Goal: Transaction & Acquisition: Obtain resource

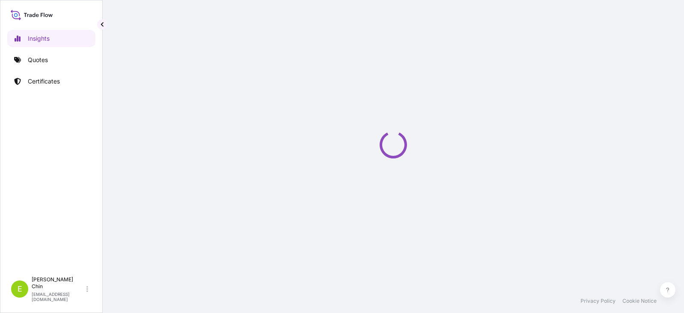
select select "2025"
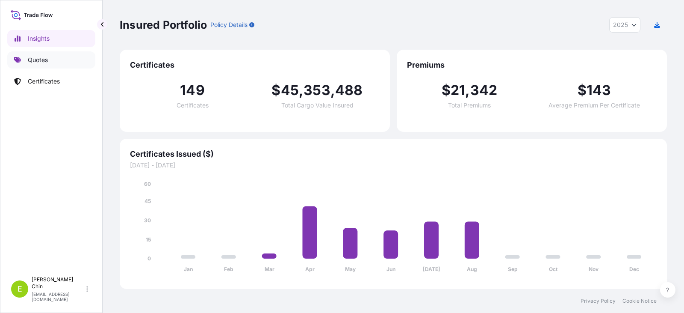
click at [47, 64] on p "Quotes" at bounding box center [38, 60] width 20 height 9
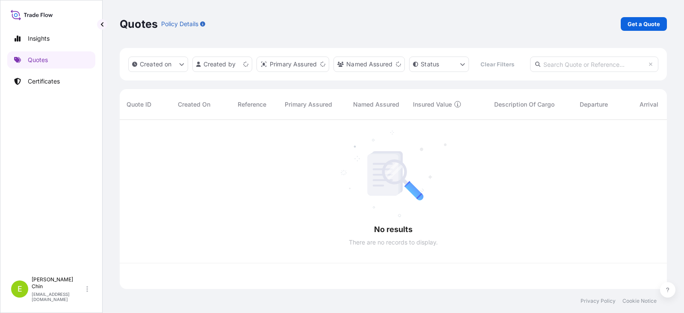
scroll to position [167, 541]
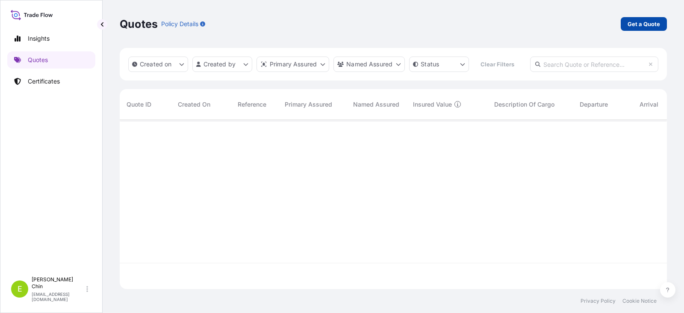
click at [641, 24] on p "Get a Quote" at bounding box center [644, 24] width 32 height 9
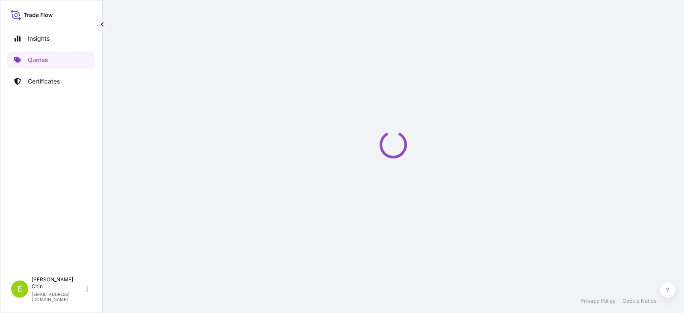
select select "Sea"
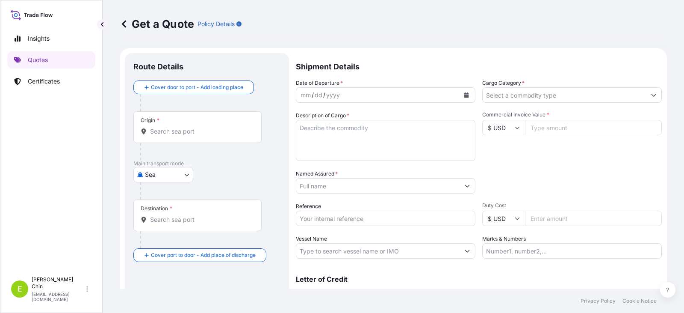
scroll to position [14, 0]
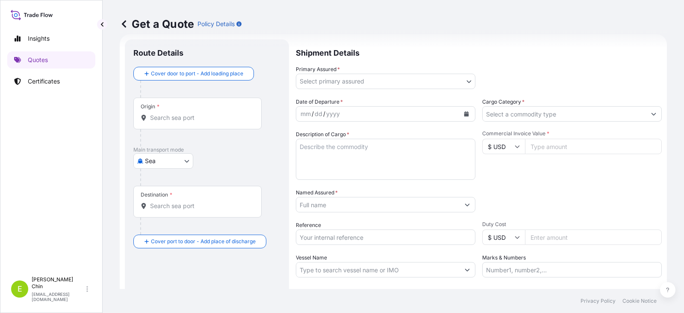
click at [183, 113] on input "Origin *" at bounding box center [200, 117] width 101 height 9
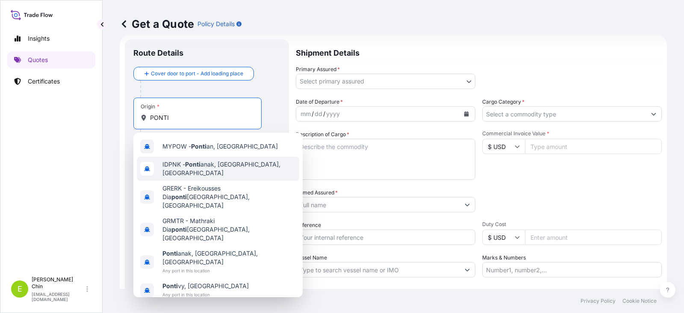
click at [222, 167] on span "IDPNK - Ponti anak, [GEOGRAPHIC_DATA], [GEOGRAPHIC_DATA]" at bounding box center [228, 168] width 133 height 17
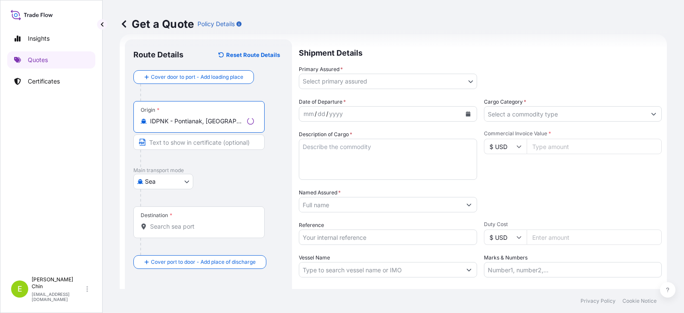
type input "IDPNK - Pontianak, [GEOGRAPHIC_DATA], [GEOGRAPHIC_DATA]"
click at [173, 232] on div "Destination *" at bounding box center [198, 222] width 131 height 32
click at [173, 230] on input "Destination *" at bounding box center [202, 226] width 104 height 9
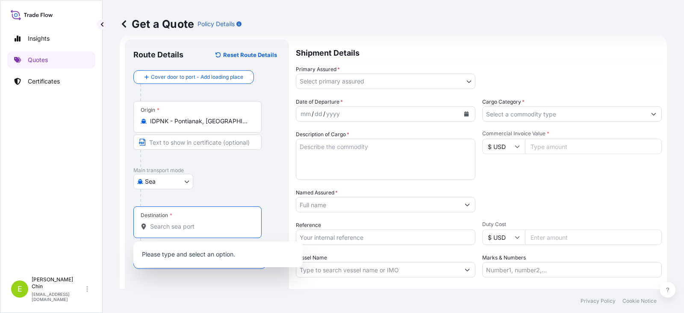
click at [176, 227] on input "Destination *" at bounding box center [200, 226] width 101 height 9
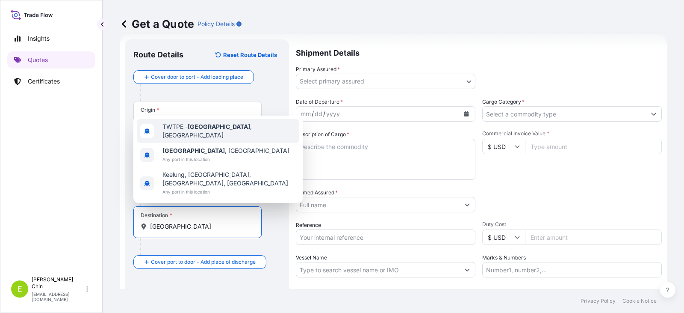
click at [210, 139] on span "TWTPE - [GEOGRAPHIC_DATA] , [GEOGRAPHIC_DATA]" at bounding box center [228, 130] width 133 height 17
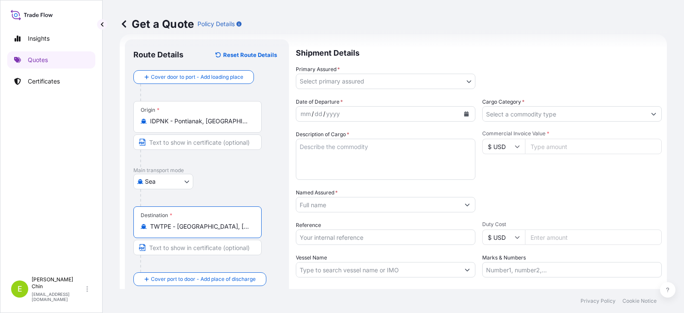
type input "TWTPE - [GEOGRAPHIC_DATA], [GEOGRAPHIC_DATA]"
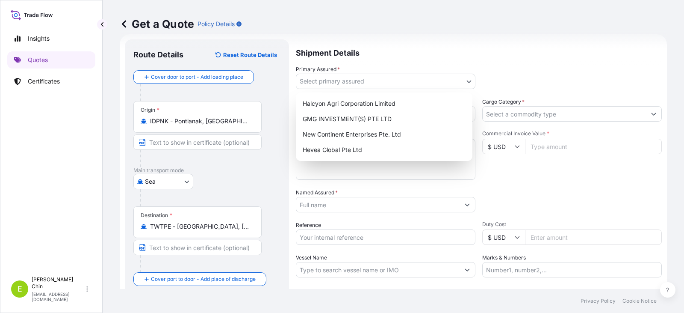
click at [464, 80] on body "3 options available. Insights Quotes Certificates E [PERSON_NAME] [PERSON_NAME]…" at bounding box center [342, 156] width 684 height 313
click at [345, 152] on div "Hevea Global Pte Ltd" at bounding box center [384, 149] width 170 height 15
select select "31690"
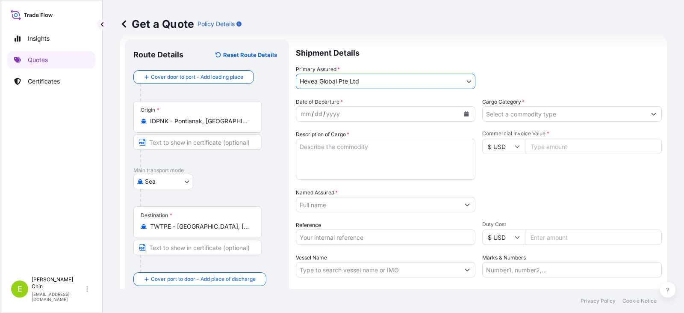
click at [464, 109] on button "Calendar" at bounding box center [467, 114] width 14 height 14
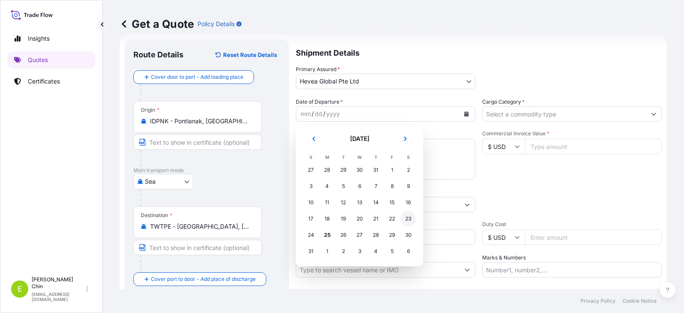
click at [407, 220] on div "23" at bounding box center [408, 218] width 15 height 15
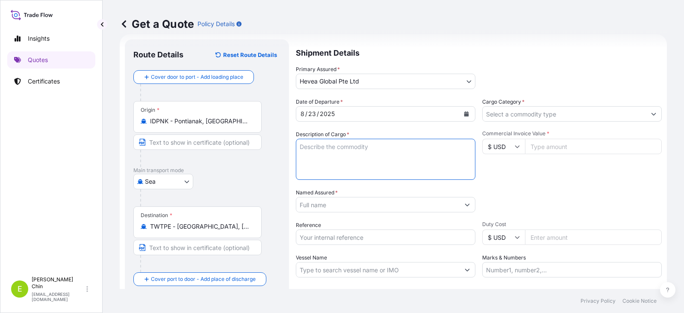
click at [336, 150] on textarea "Description of Cargo *" at bounding box center [386, 159] width 180 height 41
paste textarea "192 SHRINKWRAPPED UNITS NATURAL RUBBER SIR 20 (TNR) QUANTITY: 201.6 MTS CIF [GE…"
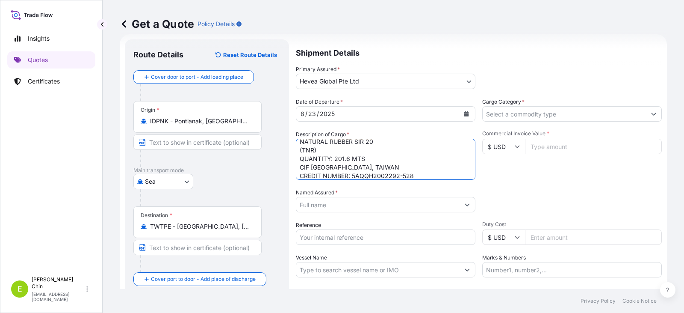
type textarea "192 SHRINKWRAPPED UNITS NATURAL RUBBER SIR 20 (TNR) QUANTITY: 201.6 MTS CIF [GE…"
click at [465, 206] on icon "Show suggestions" at bounding box center [467, 204] width 5 height 5
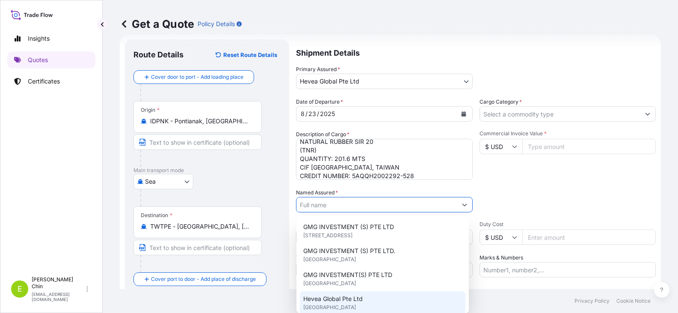
click at [327, 304] on span "[GEOGRAPHIC_DATA]" at bounding box center [329, 307] width 53 height 9
type input "Hevea Global Pte Ltd"
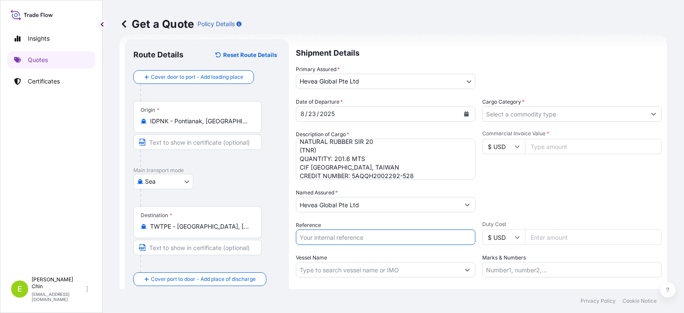
click at [360, 237] on input "Reference" at bounding box center [386, 236] width 180 height 15
click at [355, 241] on input "NANKANG SI 74634" at bounding box center [386, 236] width 180 height 15
paste input "77122"
type input "NANKANG SI 77122"
click at [345, 272] on input "Vessel Name" at bounding box center [377, 269] width 163 height 15
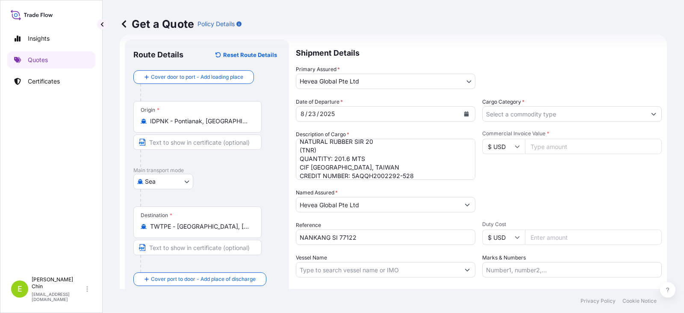
click at [334, 289] on footer "Privacy Policy Cookie Notice" at bounding box center [394, 301] width 582 height 24
click at [307, 272] on input "Vessel Name" at bounding box center [377, 269] width 163 height 15
paste input "TANTO HEMAT V.396"
click at [387, 272] on input "TANTO HEMAT V.396 /" at bounding box center [377, 269] width 163 height 15
paste input "WAN HAI 369 V.N024"
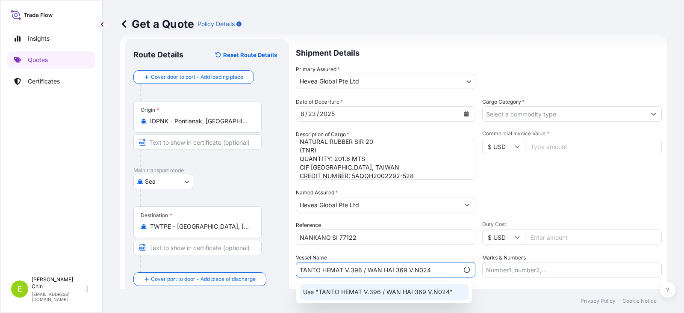
click at [405, 286] on div "Use "TANTO HEMAT V.396 / WAN HAI 369 V.N024"" at bounding box center [384, 291] width 169 height 15
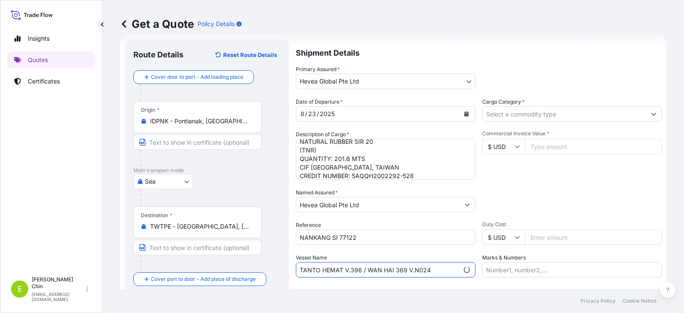
type input "TANTO HEMAT V.396 / WAN HAI 369 V.N024"
click at [540, 301] on footer "Privacy Policy Cookie Notice" at bounding box center [394, 301] width 582 height 24
drag, startPoint x: 559, startPoint y: 117, endPoint x: 555, endPoint y: 119, distance: 4.8
click at [559, 117] on input "Cargo Category *" at bounding box center [564, 113] width 163 height 15
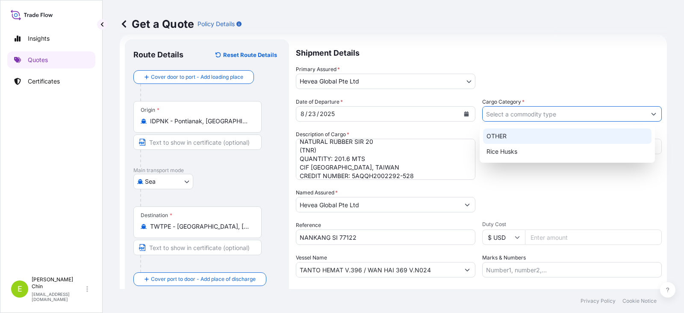
click at [511, 137] on div "OTHER" at bounding box center [567, 135] width 169 height 15
type input "OTHER"
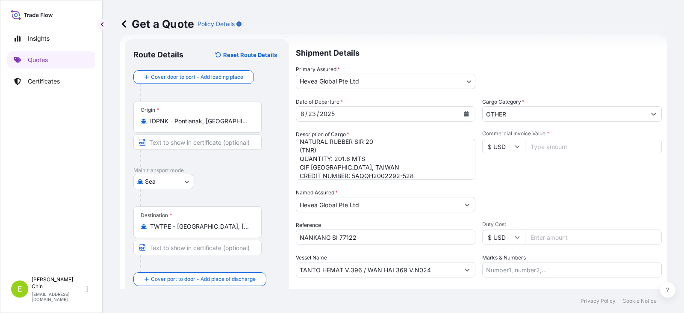
click at [550, 142] on input "Commercial Invoice Value *" at bounding box center [593, 146] width 137 height 15
click at [526, 150] on input "Commercial Invoice Value *" at bounding box center [593, 146] width 137 height 15
paste input "363888.00"
type input "363888.00"
click at [586, 182] on div "Date of Departure * [DATE] Cargo Category * OTHER Description of Cargo * 192 SH…" at bounding box center [479, 187] width 366 height 180
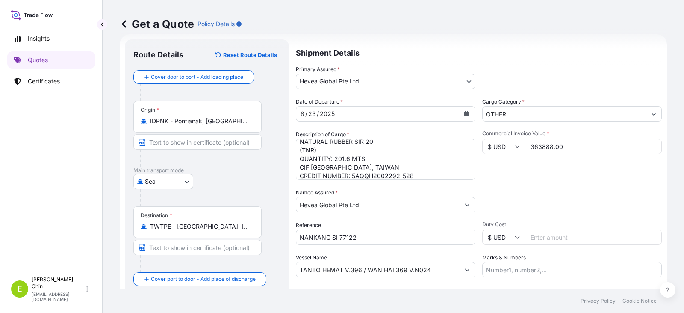
click at [545, 184] on div "Date of Departure * [DATE] Cargo Category * OTHER Description of Cargo * 192 SH…" at bounding box center [479, 187] width 366 height 180
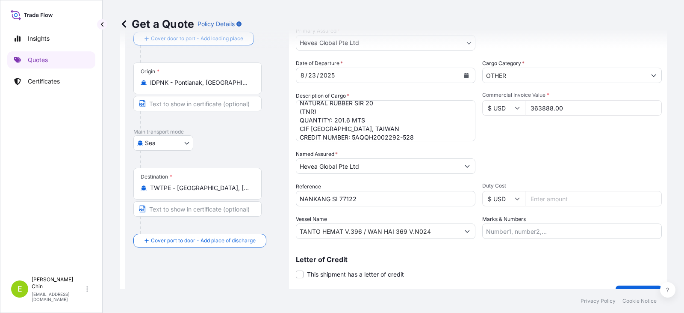
scroll to position [71, 0]
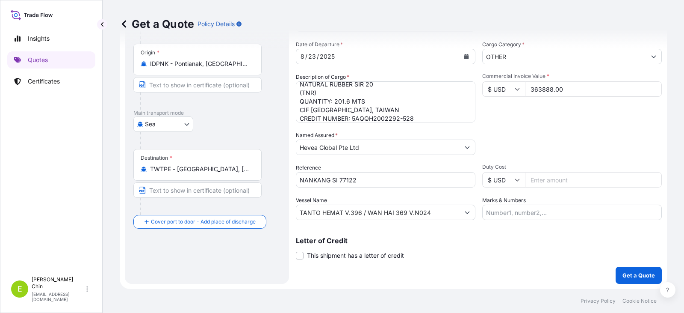
click at [507, 213] on input "Marks & Numbers" at bounding box center [572, 211] width 180 height 15
paste input "B/L No. : 147FA00593"
type input "B/L No. : 147FA00593"
click at [506, 254] on div "Letter of Credit This shipment has a letter of credit Letter of credit * Letter…" at bounding box center [479, 248] width 366 height 23
click at [298, 257] on span at bounding box center [300, 255] width 8 height 8
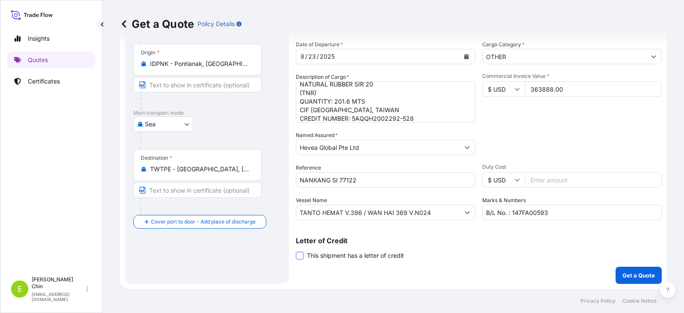
click at [296, 251] on input "This shipment has a letter of credit" at bounding box center [296, 251] width 0 height 0
click at [330, 283] on textarea "Letter of credit *" at bounding box center [479, 295] width 366 height 41
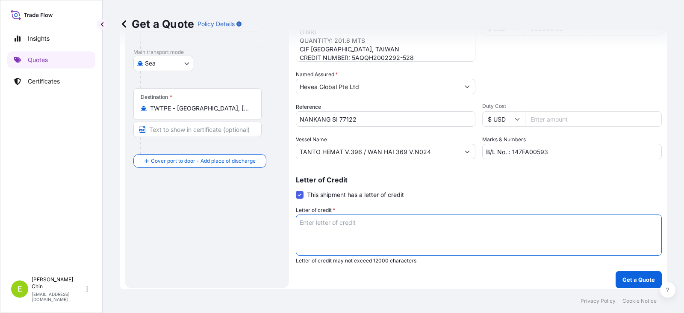
scroll to position [136, 0]
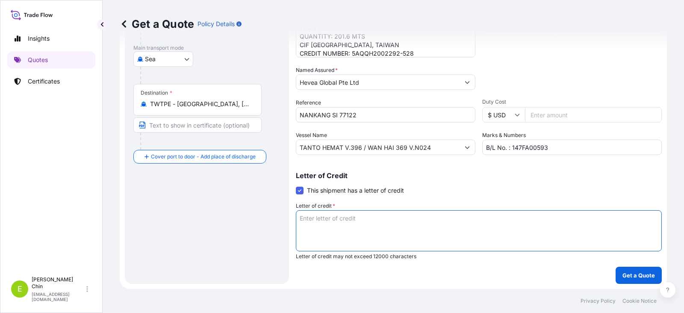
paste textarea "FULL SET OF INSURANCE POLICY OR CERTIFICATE, FOR AT LEAST 110% OF INVOICE VALUE…"
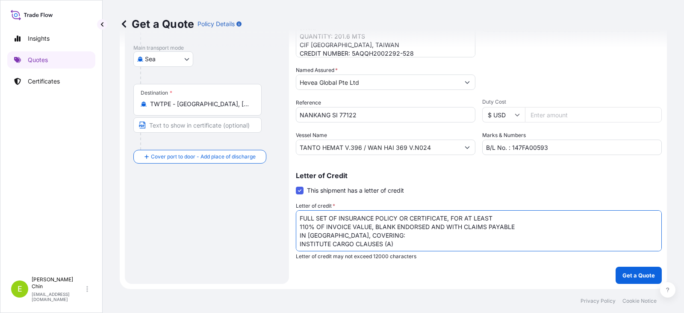
click at [522, 217] on textarea "FULL SET OF INSURANCE POLICY OR CERTIFICATE, FOR AT LEAST 110% OF INVOICE VALUE…" at bounding box center [479, 230] width 366 height 41
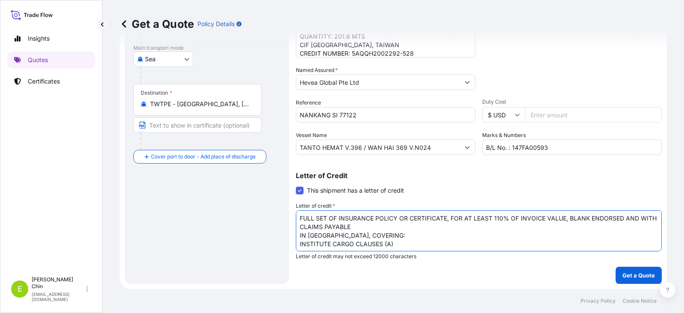
click at [401, 230] on textarea "FULL SET OF INSURANCE POLICY OR CERTIFICATE, FOR AT LEAST 110% OF INVOICE VALUE…" at bounding box center [479, 230] width 366 height 41
click at [456, 225] on textarea "FULL SET OF INSURANCE POLICY OR CERTIFICATE, FOR AT LEAST 110% OF INVOICE VALUE…" at bounding box center [479, 230] width 366 height 41
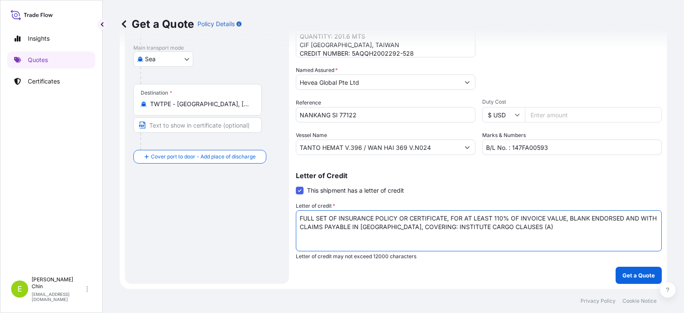
type textarea "FULL SET OF INSURANCE POLICY OR CERTIFICATE, FOR AT LEAST 110% OF INVOICE VALUE…"
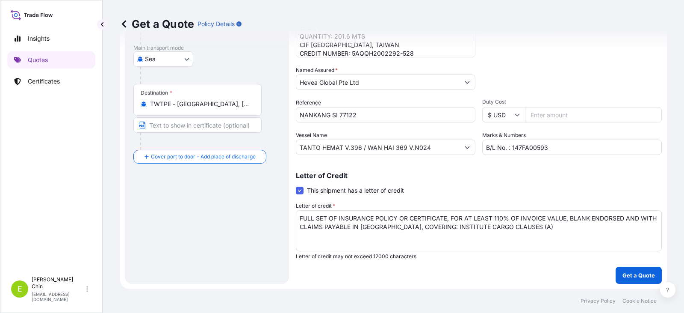
click at [194, 265] on div "Route Details Reset Route Details Cover door to port - Add loading place Place …" at bounding box center [206, 100] width 147 height 349
click at [629, 275] on p "Get a Quote" at bounding box center [639, 275] width 32 height 9
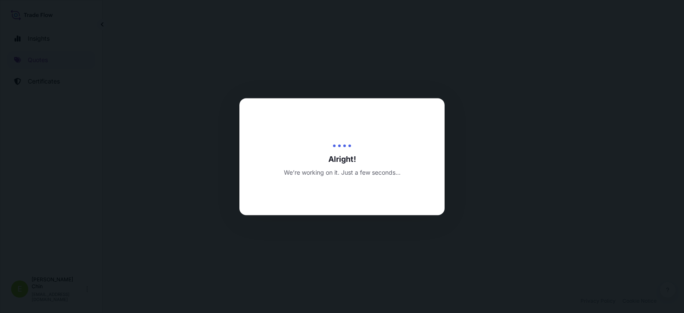
select select "Sea"
select select "31690"
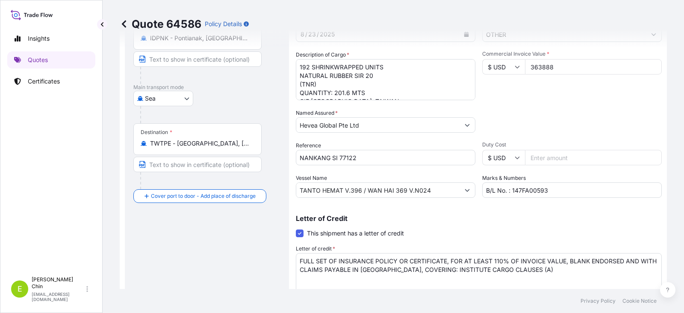
scroll to position [80, 0]
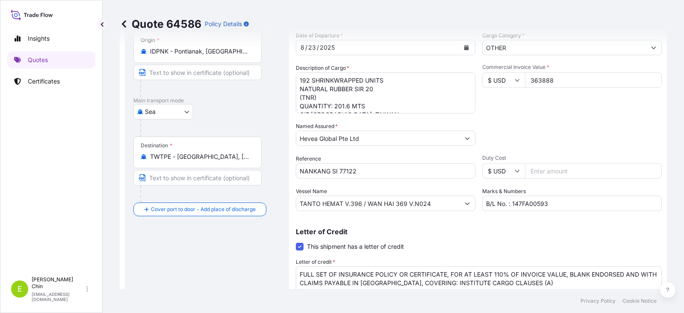
click at [204, 256] on div "Route Details Cover door to port - Add loading place Place of loading Road / [G…" at bounding box center [206, 156] width 147 height 349
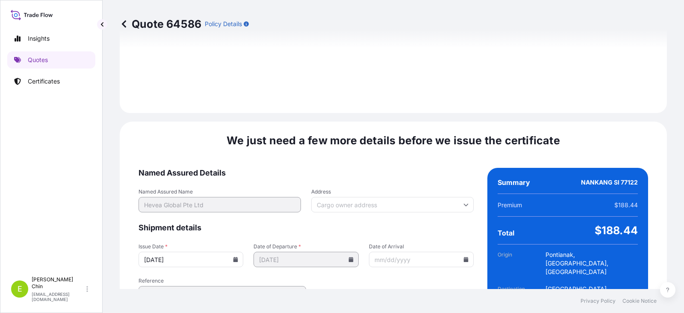
scroll to position [1169, 0]
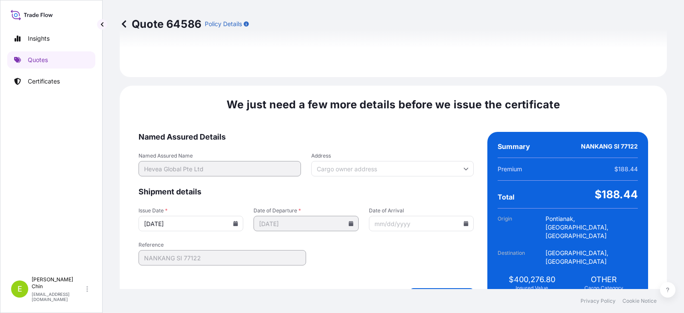
click at [234, 221] on icon at bounding box center [235, 223] width 5 height 5
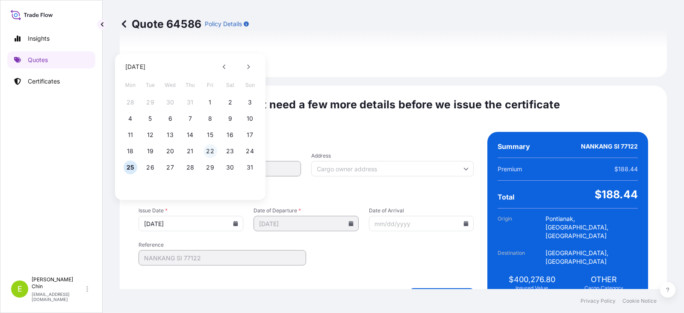
click at [207, 151] on button "22" at bounding box center [211, 151] width 14 height 14
type input "[DATE]"
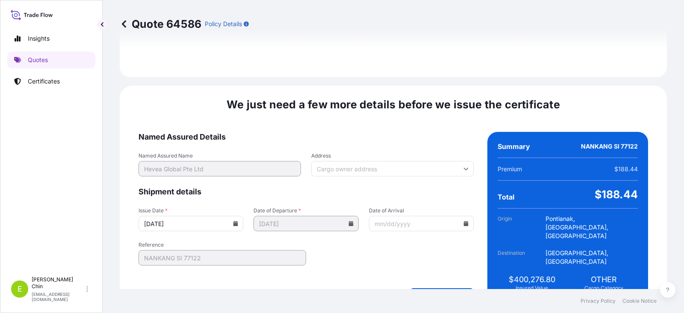
click at [331, 288] on div "Create Certificate" at bounding box center [306, 295] width 335 height 14
click at [317, 284] on div "We just need a few more details before we issue the certificate Named Assured D…" at bounding box center [393, 200] width 547 height 228
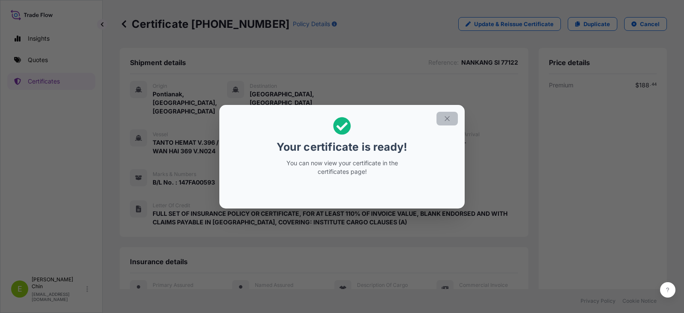
click at [449, 115] on icon "button" at bounding box center [447, 119] width 8 height 8
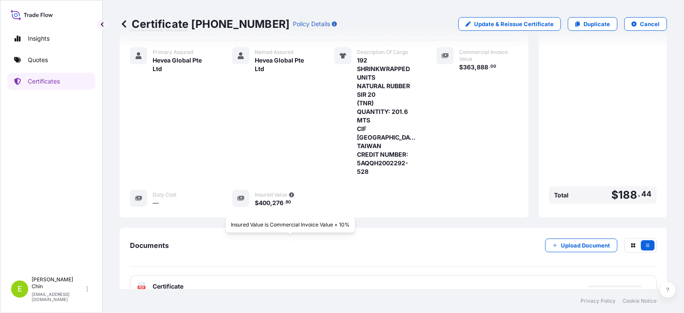
scroll to position [234, 0]
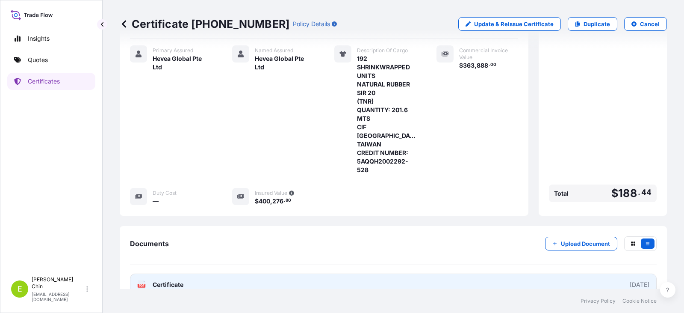
click at [238, 273] on link "PDF Certificate [DATE]" at bounding box center [393, 284] width 527 height 22
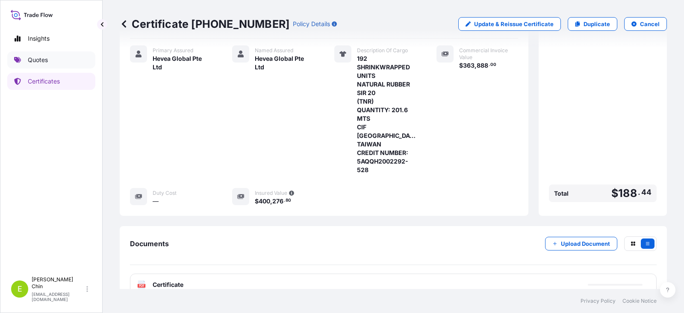
click at [41, 59] on p "Quotes" at bounding box center [38, 60] width 20 height 9
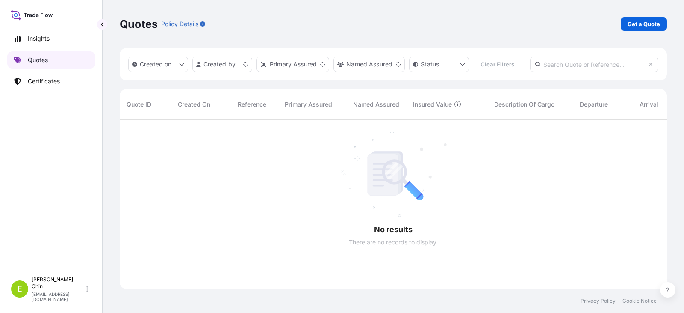
scroll to position [167, 541]
click at [43, 81] on p "Certificates" at bounding box center [44, 81] width 32 height 9
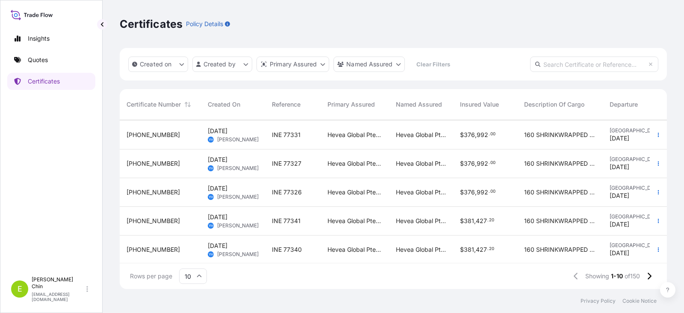
scroll to position [43, 0]
